Goal: Task Accomplishment & Management: Manage account settings

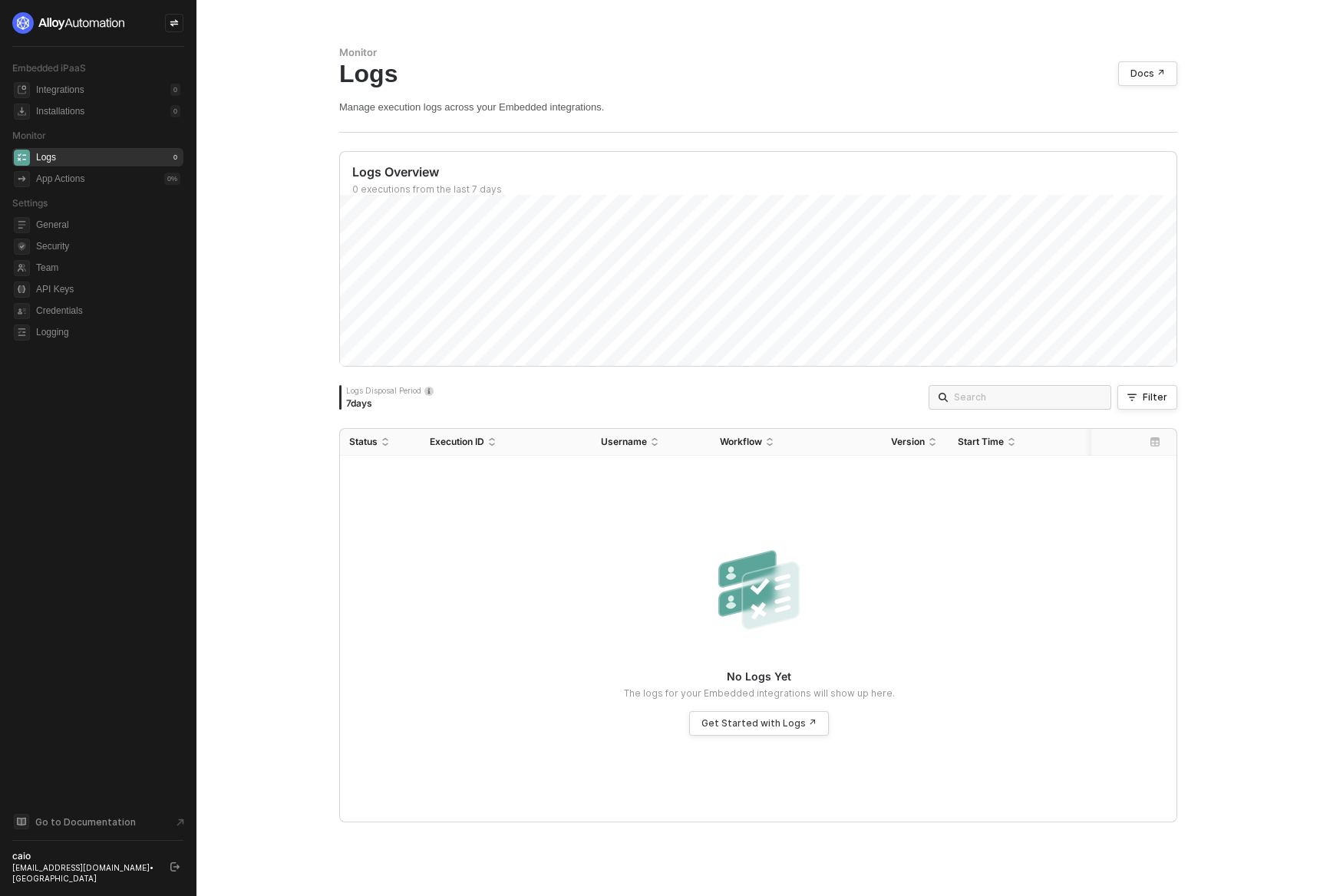
click at [173, 871] on icon "logout" at bounding box center [175, 867] width 10 height 10
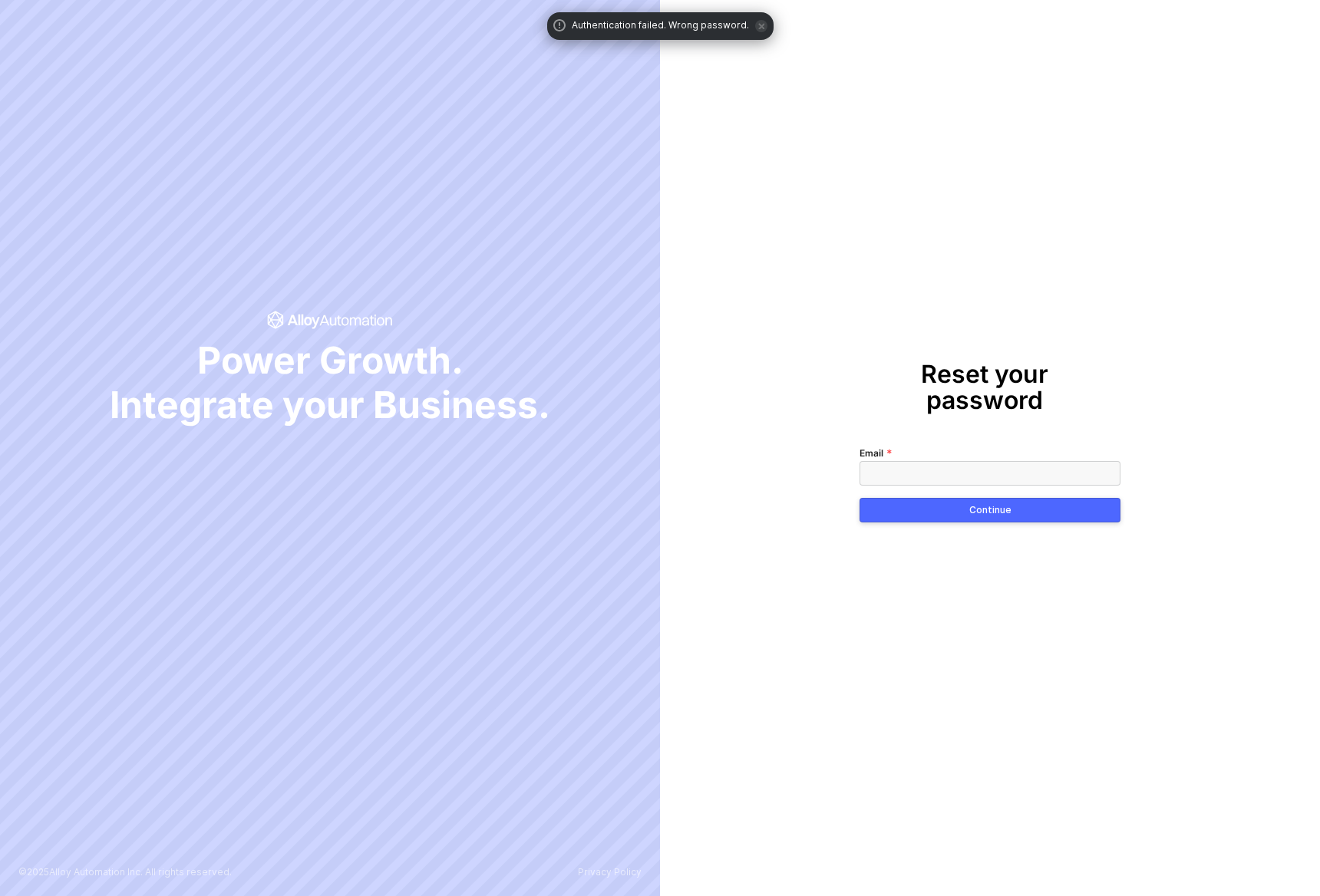
click at [921, 461] on input "Email" at bounding box center [990, 473] width 261 height 24
type input "iago@runalloy.com"
click at [955, 501] on button "Continue" at bounding box center [990, 510] width 261 height 24
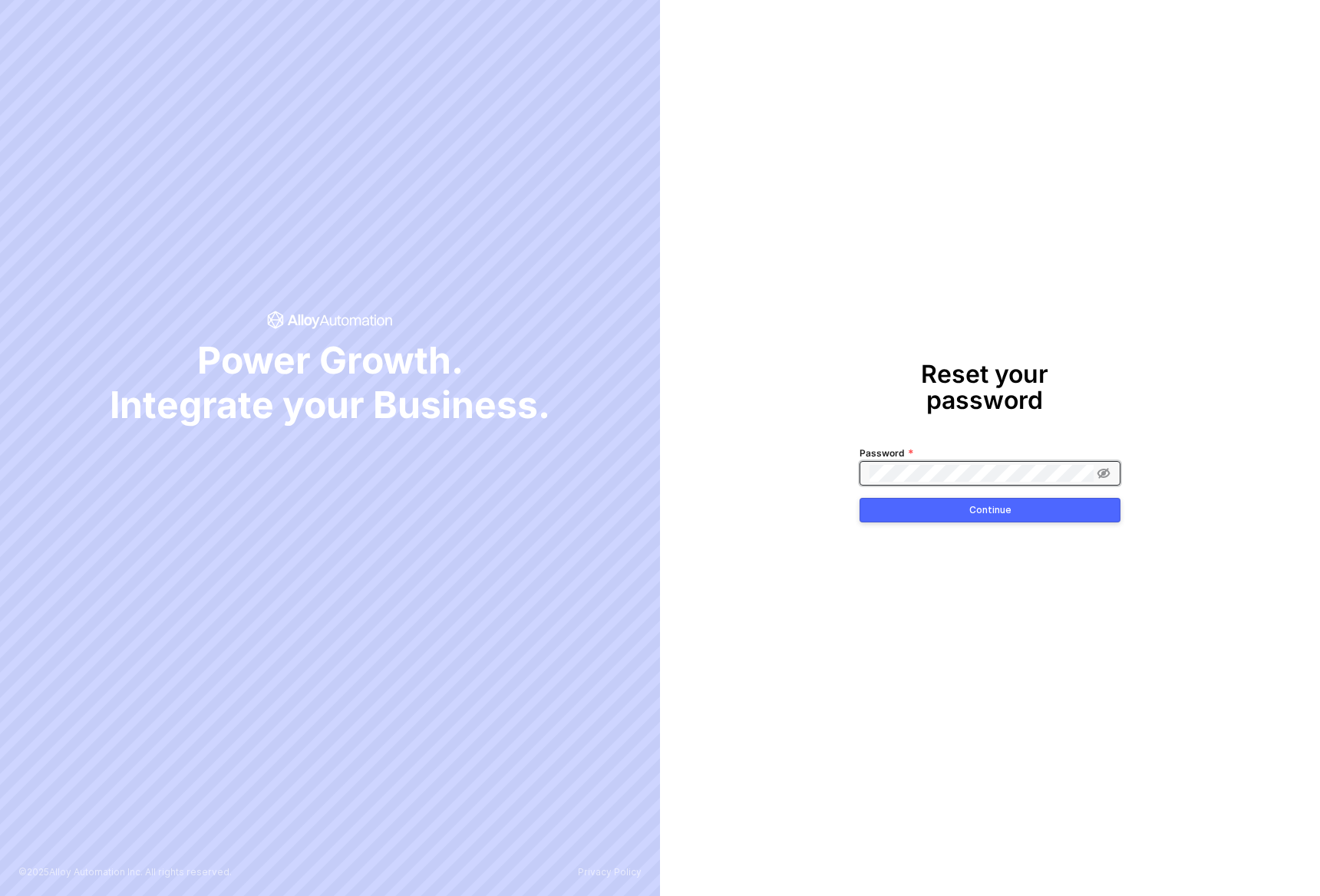
click at [1109, 468] on icon at bounding box center [1104, 472] width 13 height 10
click at [1076, 498] on button "Continue" at bounding box center [990, 510] width 261 height 24
click at [954, 500] on button "Continue" at bounding box center [990, 510] width 261 height 24
click at [949, 498] on button "Continue" at bounding box center [990, 510] width 261 height 24
click at [966, 500] on button "Continue" at bounding box center [990, 510] width 261 height 24
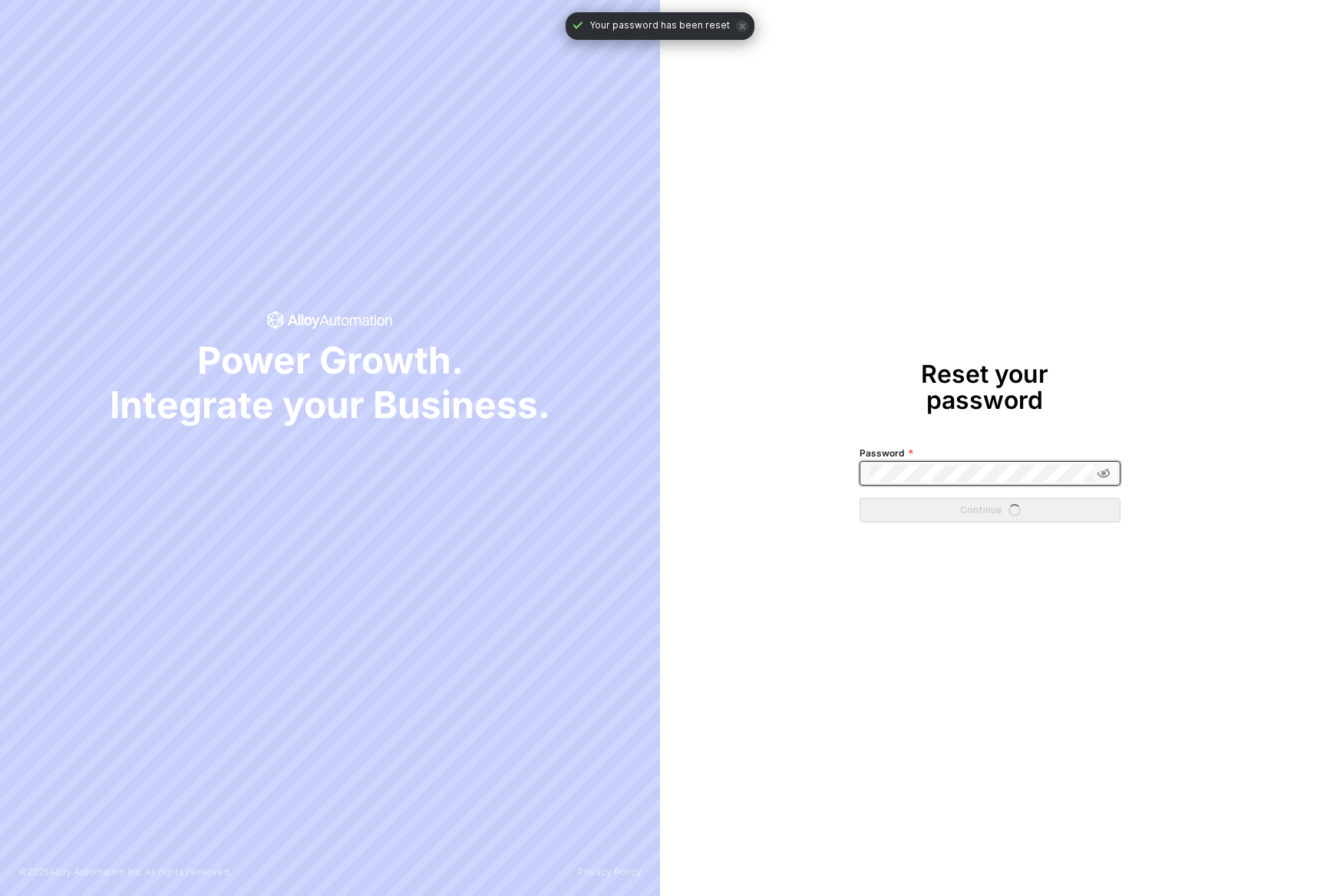
click at [1097, 649] on div "Reset your password Password Continue" at bounding box center [991, 448] width 660 height 896
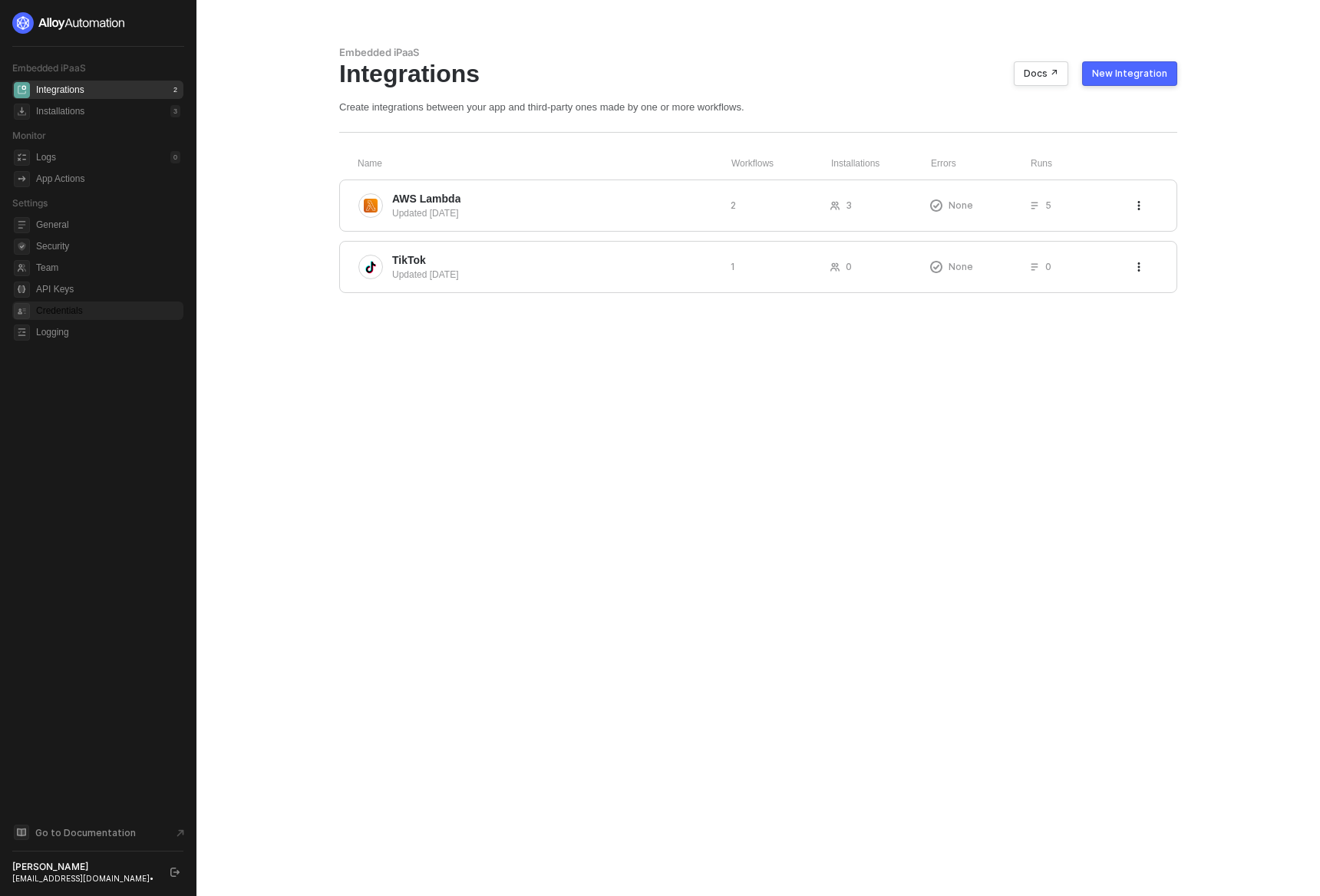
click at [60, 314] on span "Credentials" at bounding box center [107, 310] width 144 height 18
